Goal: Task Accomplishment & Management: Use online tool/utility

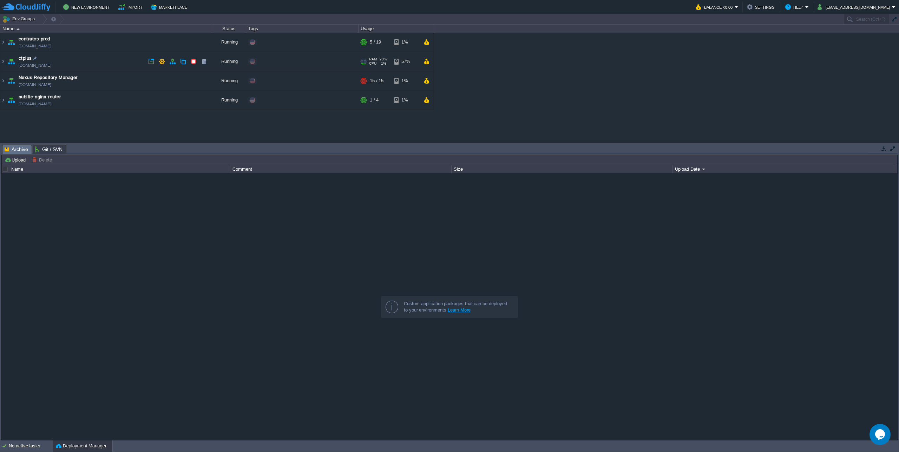
click at [4, 63] on img at bounding box center [3, 61] width 6 height 19
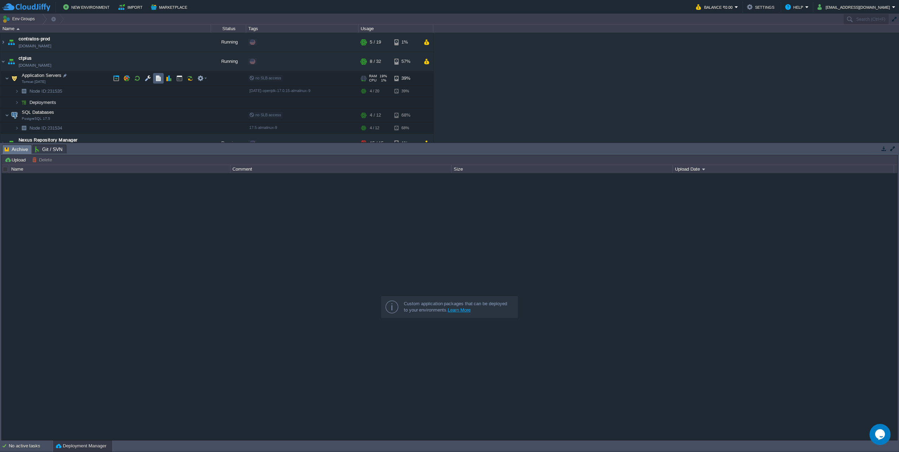
click at [158, 82] on td at bounding box center [158, 78] width 11 height 11
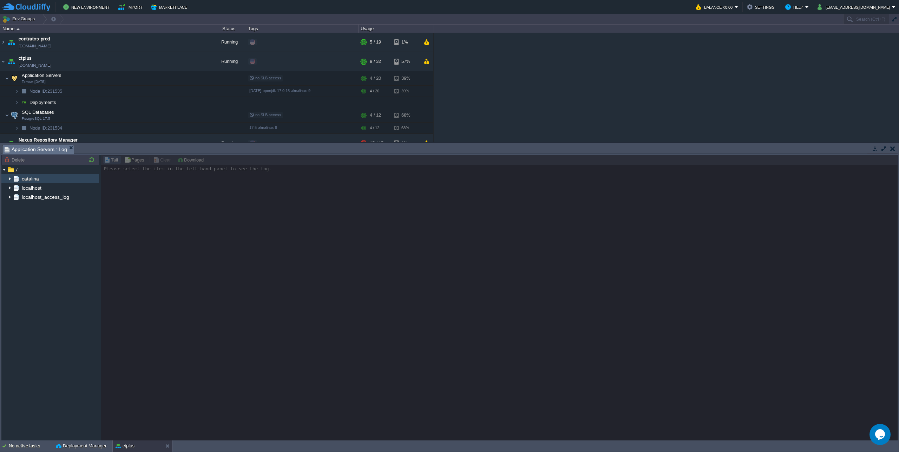
click at [10, 182] on img at bounding box center [10, 178] width 6 height 9
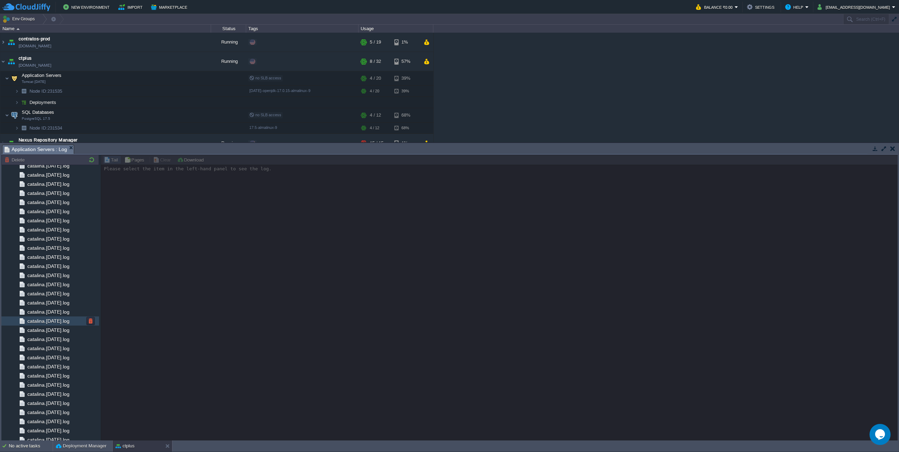
scroll to position [602, 0]
click at [46, 417] on span "catalina.out" at bounding box center [40, 417] width 28 height 6
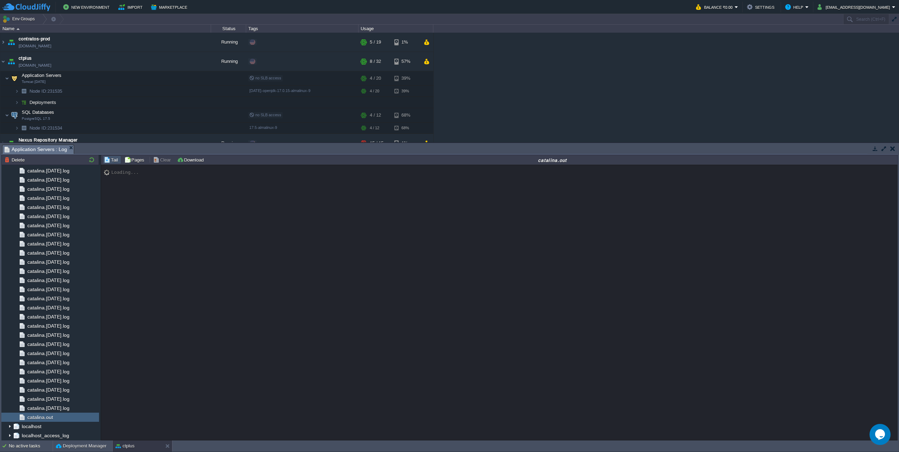
click at [881, 150] on button "button" at bounding box center [884, 148] width 6 height 6
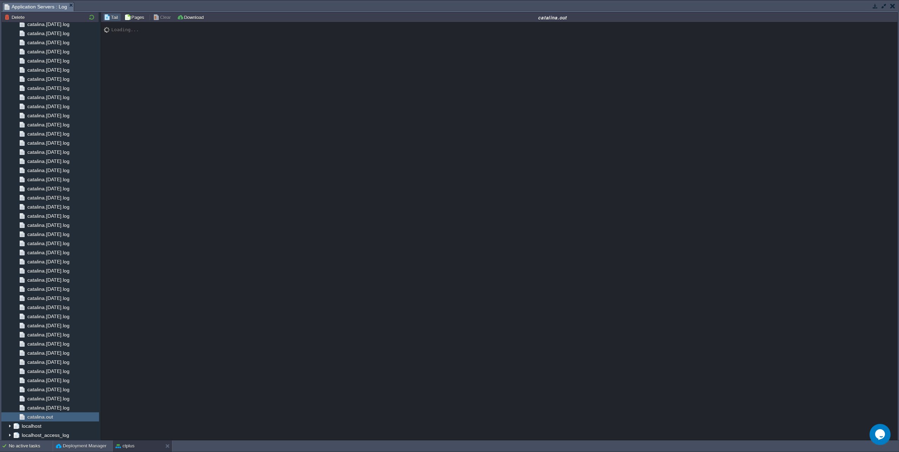
scroll to position [5969, 0]
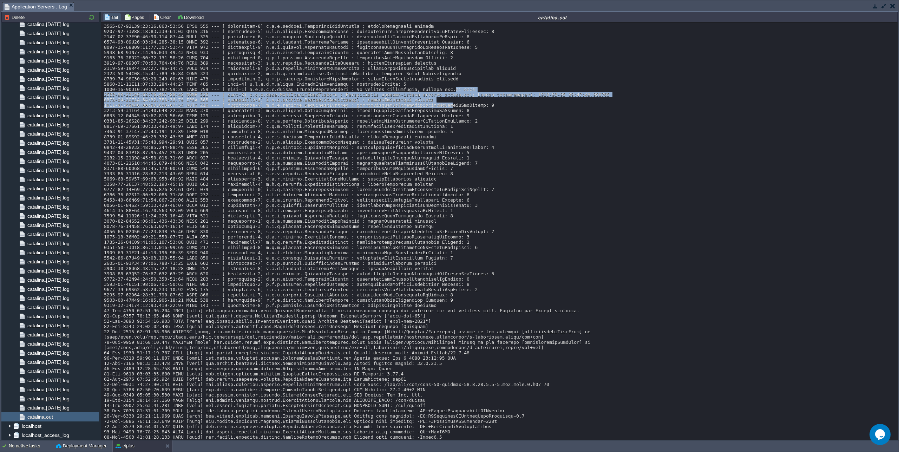
drag, startPoint x: 454, startPoint y: 103, endPoint x: 451, endPoint y: 123, distance: 19.9
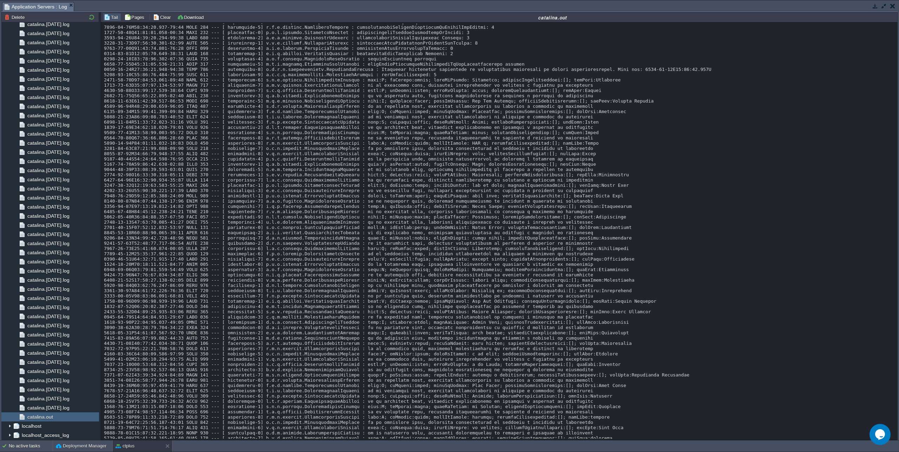
scroll to position [1017, 0]
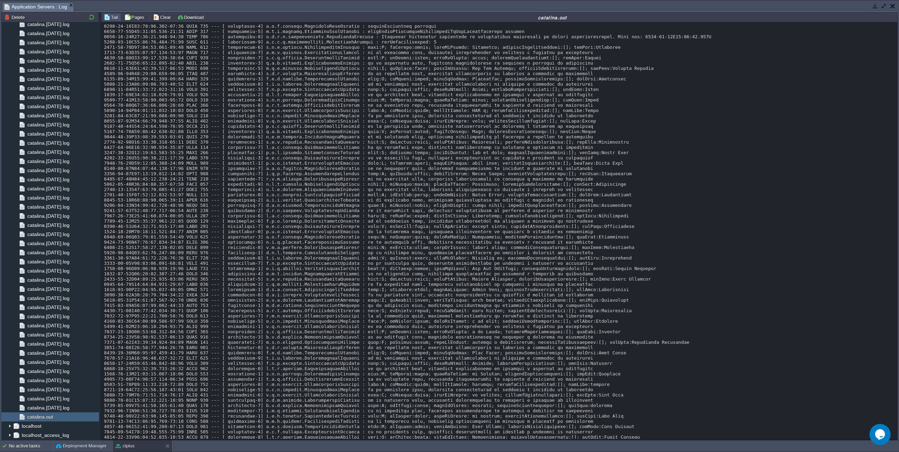
drag, startPoint x: 395, startPoint y: 97, endPoint x: 344, endPoint y: 96, distance: 50.3
copy div "%25{{{11}}*{{11}}}"
drag, startPoint x: 564, startPoint y: 98, endPoint x: 505, endPoint y: 97, distance: 59.0
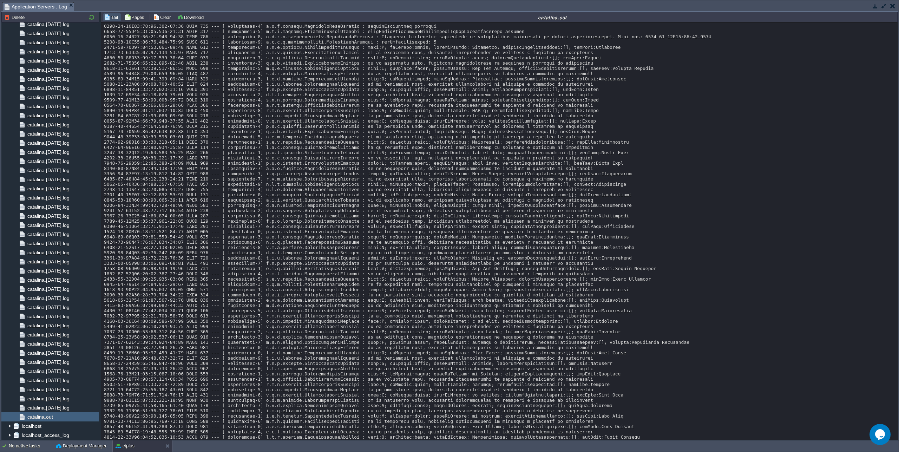
copy div "RFC 7230 and RFC 3986"
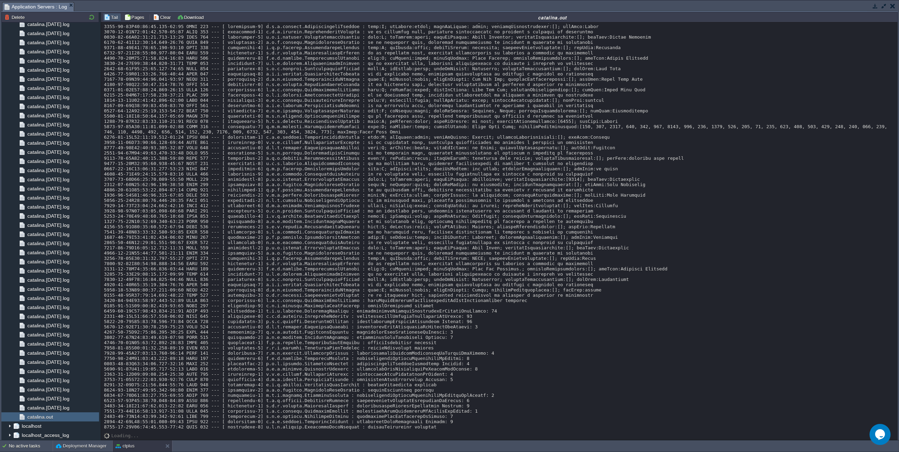
scroll to position [5969, 0]
drag, startPoint x: 894, startPoint y: 113, endPoint x: 4, endPoint y: 16, distance: 895.5
click at [881, 8] on button "button" at bounding box center [884, 6] width 6 height 6
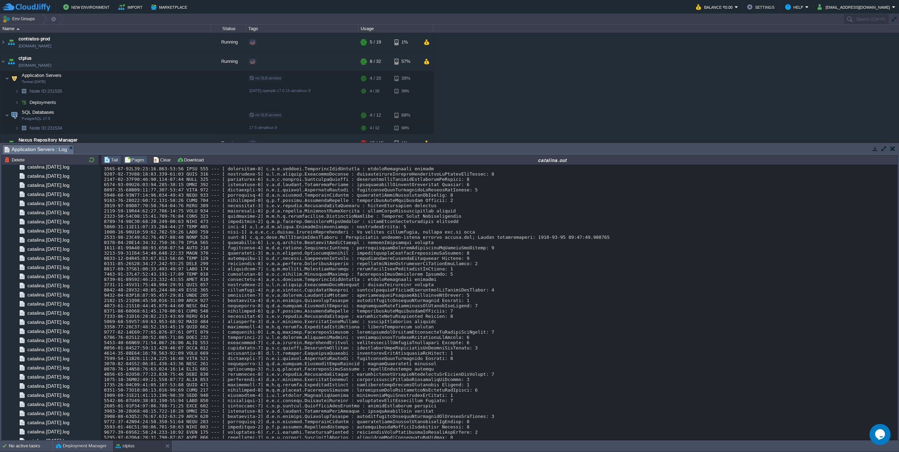
click at [140, 161] on button "Pages" at bounding box center [135, 160] width 22 height 6
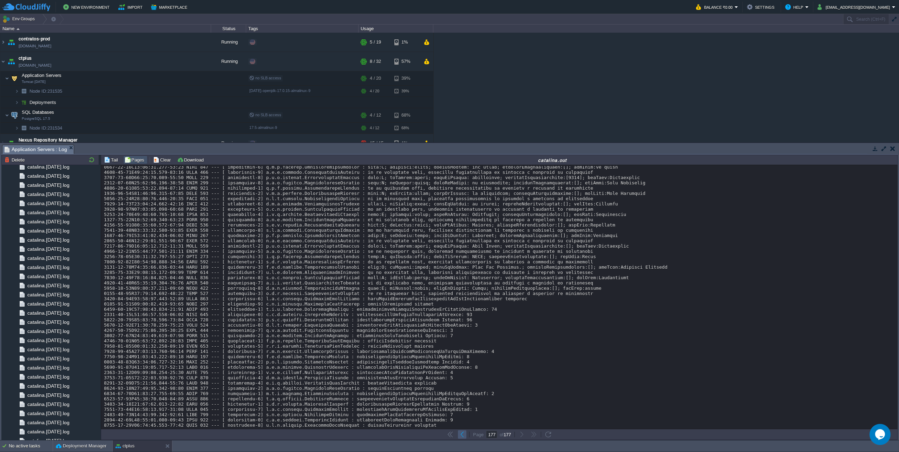
click at [465, 436] on td at bounding box center [462, 434] width 8 height 8
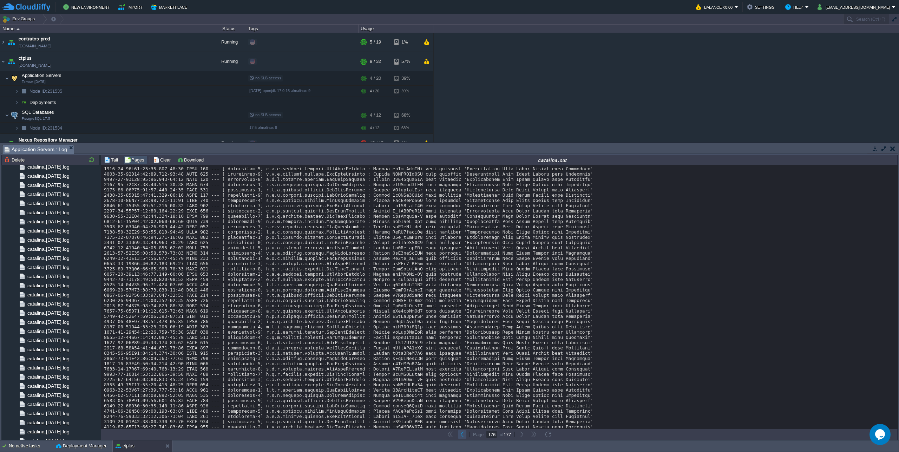
click at [463, 433] on button "button" at bounding box center [462, 434] width 6 height 6
type input "175"
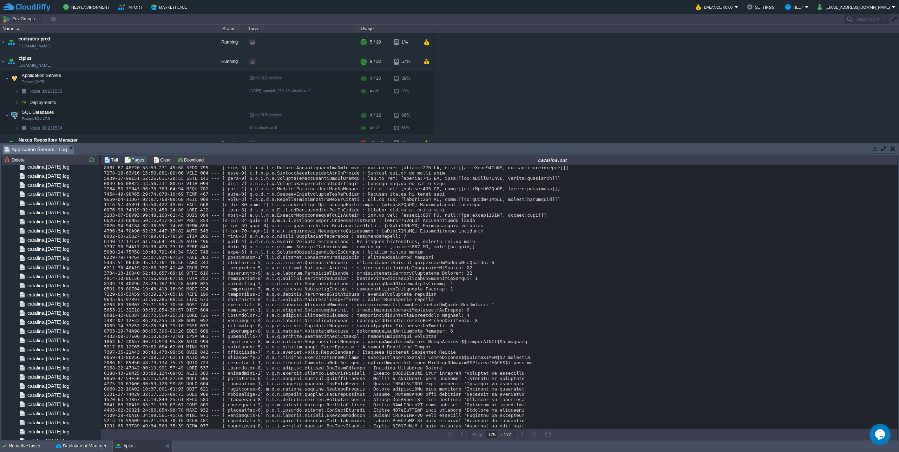
scroll to position [3055, 0]
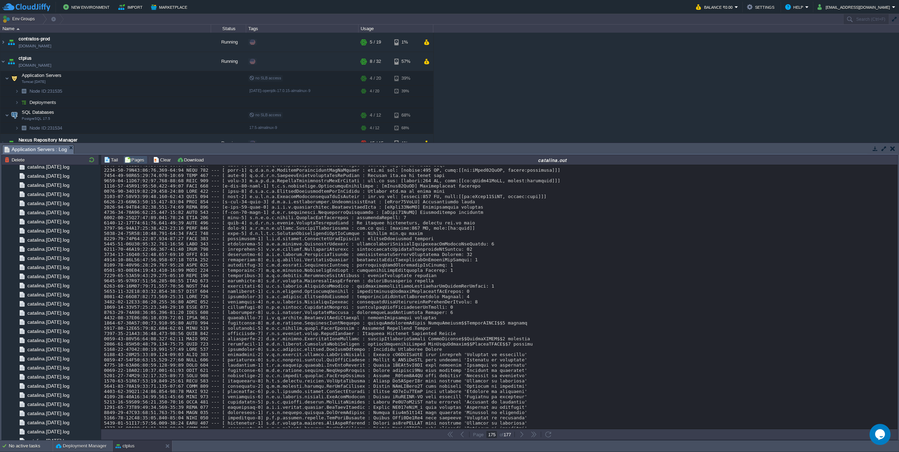
drag, startPoint x: 173, startPoint y: 302, endPoint x: 173, endPoint y: 320, distance: 18.6
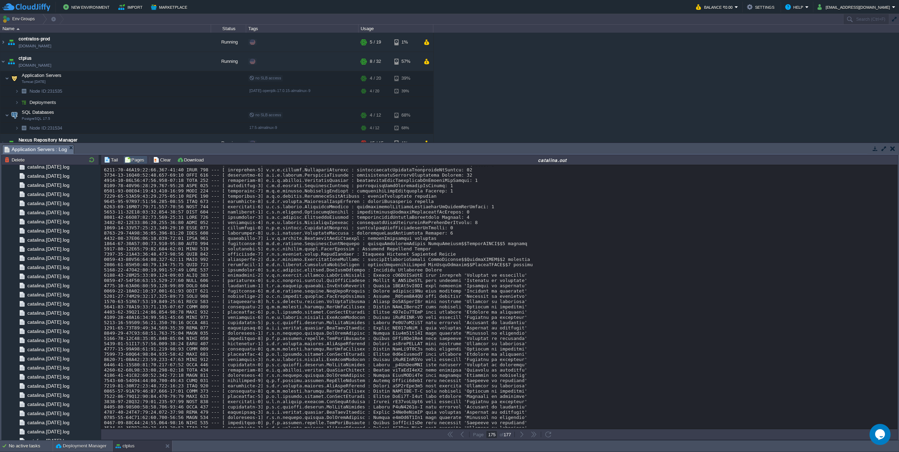
scroll to position [3140, 0]
click at [117, 163] on button "Tail" at bounding box center [112, 160] width 16 height 6
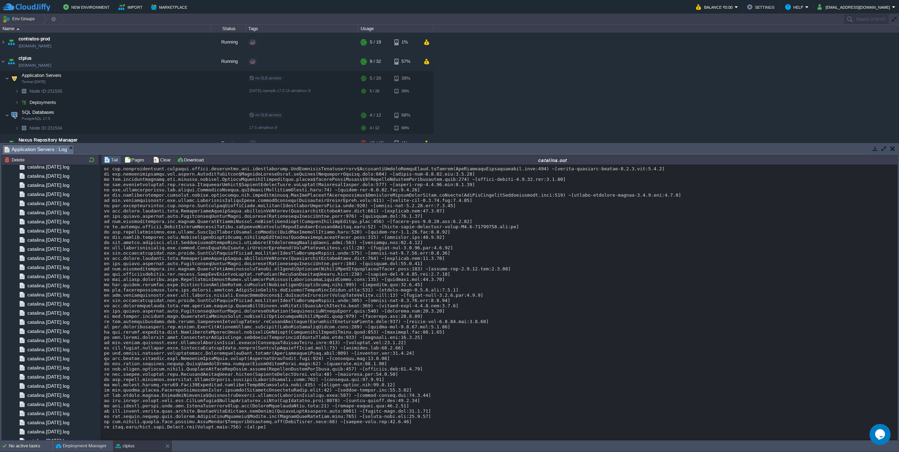
scroll to position [7680, 0]
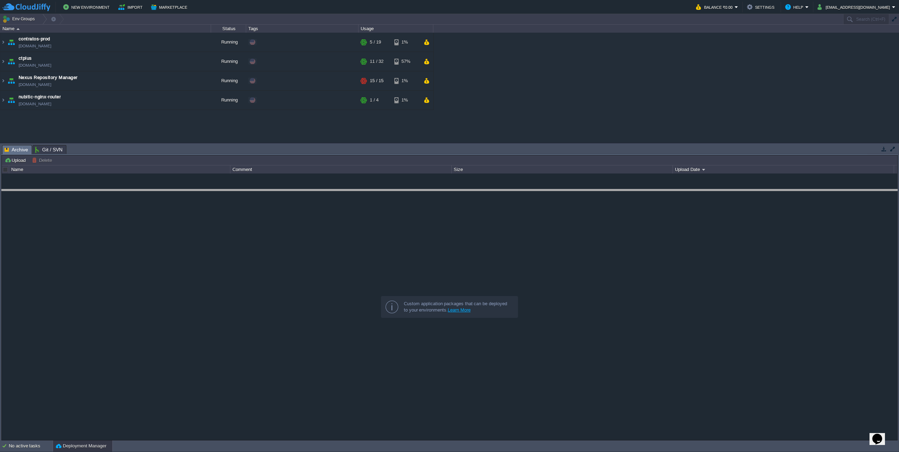
drag, startPoint x: 156, startPoint y: 145, endPoint x: 145, endPoint y: 193, distance: 49.8
click at [163, 213] on body "New Environment Import Marketplace Bonus ₹0.00 Upgrade Account Balance ₹0.00 Se…" at bounding box center [449, 226] width 899 height 452
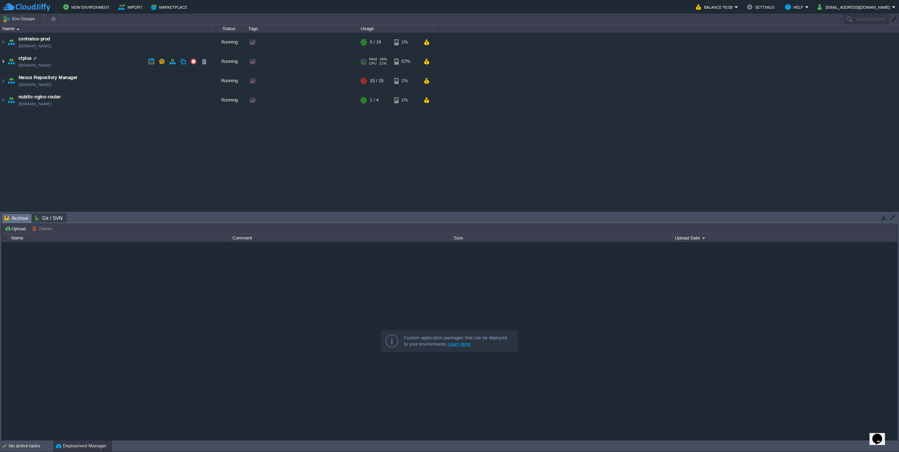
click at [3, 65] on img at bounding box center [3, 61] width 6 height 19
